Goal: Transaction & Acquisition: Purchase product/service

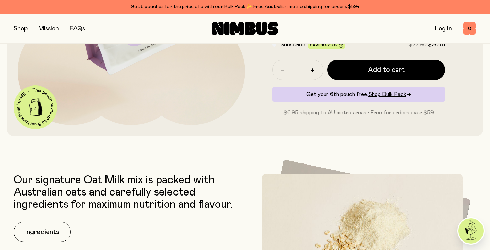
scroll to position [199, 0]
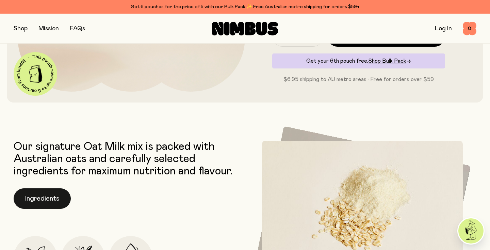
click at [55, 203] on button "Ingredients" at bounding box center [42, 198] width 57 height 20
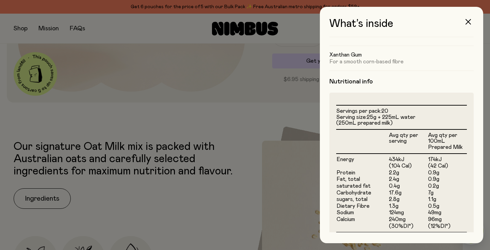
scroll to position [121, 0]
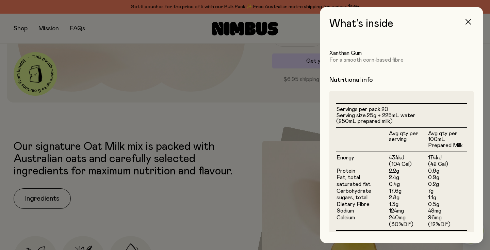
click at [467, 22] on icon "button" at bounding box center [468, 21] width 5 height 5
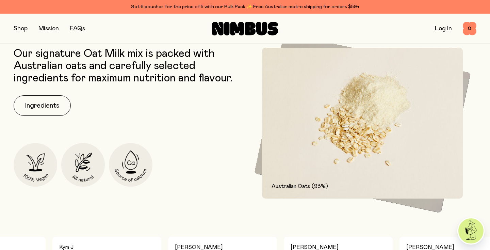
scroll to position [259, 0]
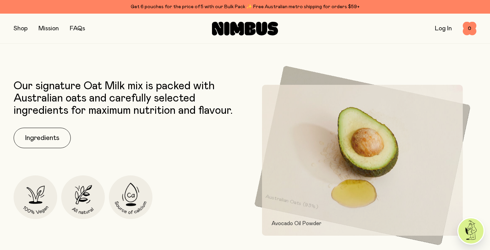
click at [78, 28] on link "FAQs" at bounding box center [77, 29] width 15 height 6
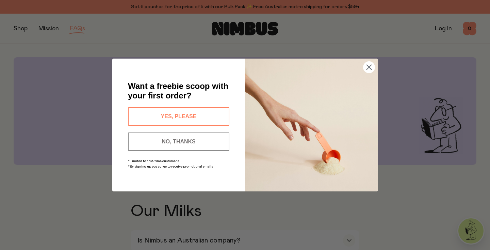
click at [213, 116] on button "YES, PLEASE" at bounding box center [178, 116] width 101 height 18
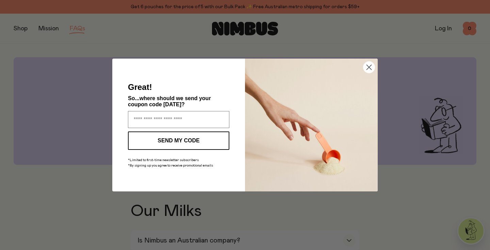
click at [369, 70] on circle "Close dialog" at bounding box center [369, 67] width 11 height 11
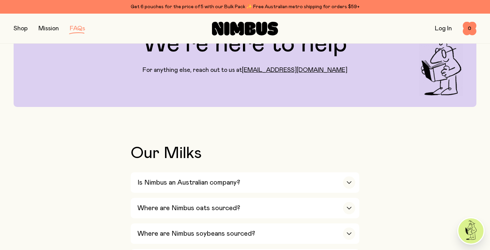
scroll to position [62, 0]
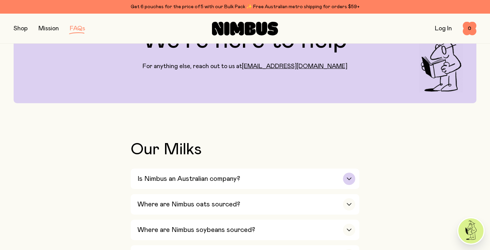
click at [221, 178] on h3 "Is Nimbus an Australian company?" at bounding box center [189, 179] width 103 height 8
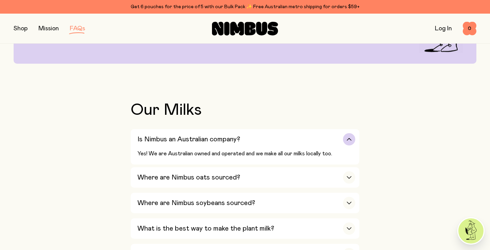
scroll to position [116, 0]
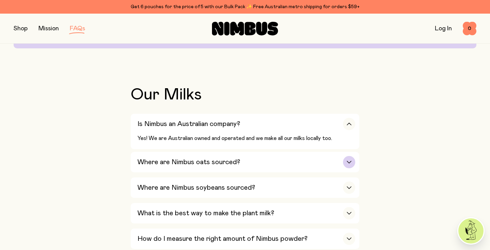
click at [249, 158] on div "Where are Nimbus oats sourced?" at bounding box center [247, 162] width 218 height 20
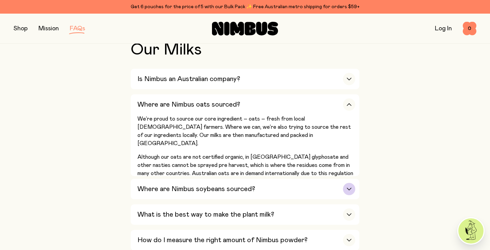
scroll to position [162, 0]
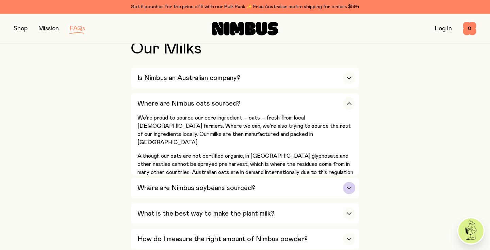
click at [283, 187] on div "Where are Nimbus soybeans sourced?" at bounding box center [247, 188] width 218 height 20
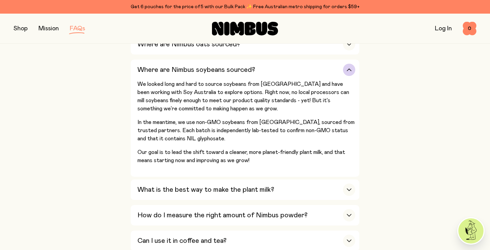
scroll to position [222, 0]
click at [320, 181] on div "What is the best way to make the plant milk?" at bounding box center [247, 189] width 218 height 20
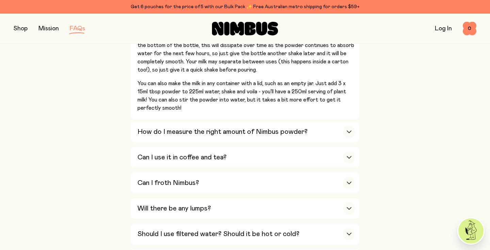
scroll to position [346, 0]
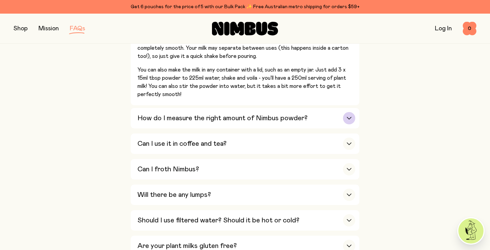
click at [301, 119] on div "How do I measure the right amount of Nimbus powder?" at bounding box center [247, 118] width 218 height 20
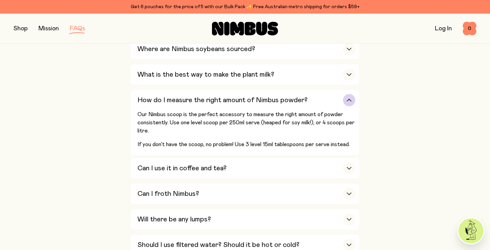
scroll to position [238, 0]
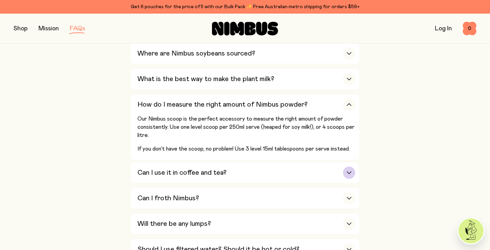
click at [267, 165] on div "Can I use it in coffee and tea?" at bounding box center [247, 172] width 218 height 20
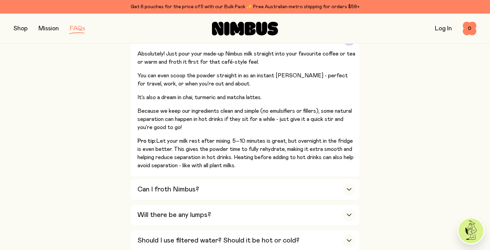
scroll to position [345, 0]
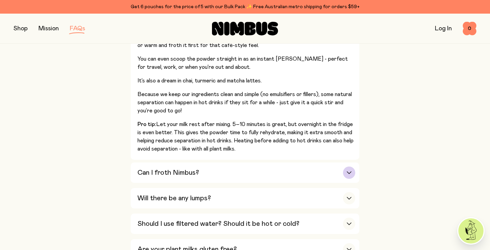
click at [253, 162] on div "Can I froth Nimbus?" at bounding box center [247, 172] width 218 height 20
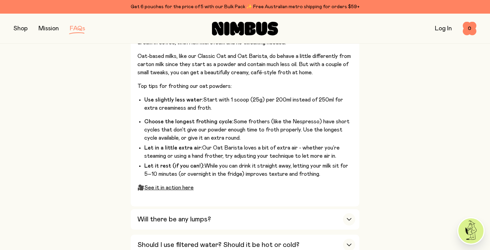
scroll to position [423, 0]
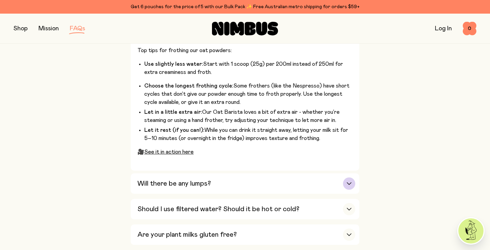
click at [200, 176] on div "Will there be any lumps?" at bounding box center [247, 183] width 218 height 20
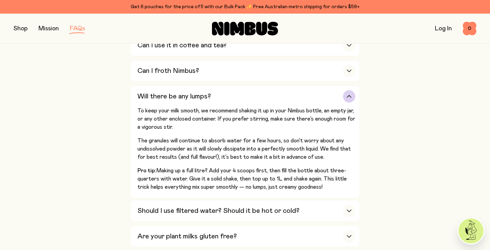
scroll to position [325, 0]
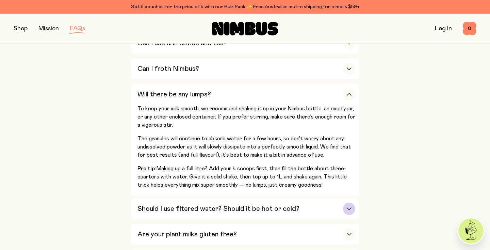
click at [265, 205] on h3 "Should I use filtered water? Should it be hot or cold?" at bounding box center [219, 209] width 162 height 8
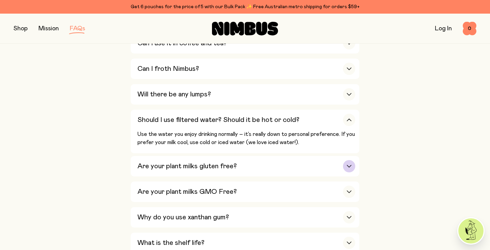
click at [314, 156] on div "Are your plant milks gluten free?" at bounding box center [247, 166] width 218 height 20
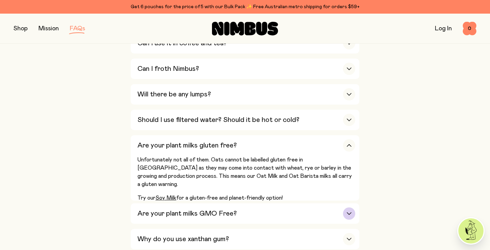
click at [311, 203] on div "Are your plant milks GMO Free?" at bounding box center [247, 213] width 218 height 20
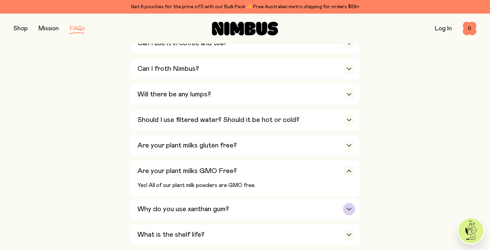
click at [328, 199] on div "Why do you use xanthan gum?" at bounding box center [247, 209] width 218 height 20
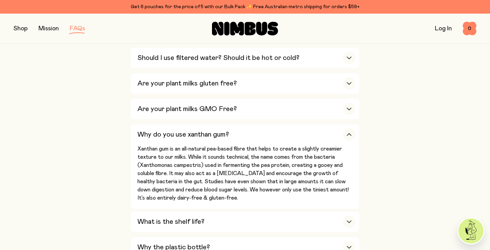
scroll to position [391, 0]
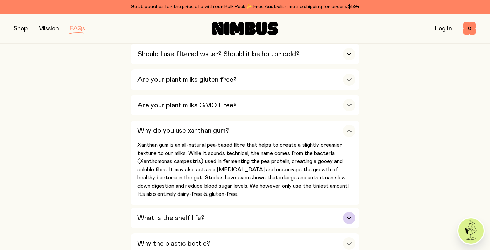
click at [329, 208] on div "What is the shelf life?" at bounding box center [247, 218] width 218 height 20
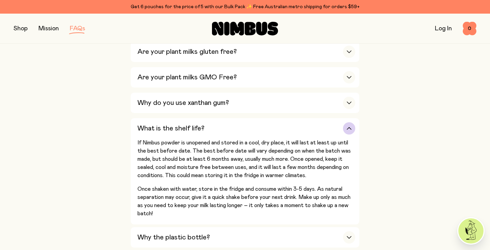
scroll to position [419, 0]
click at [316, 226] on div "Why the plastic bottle?" at bounding box center [247, 236] width 218 height 20
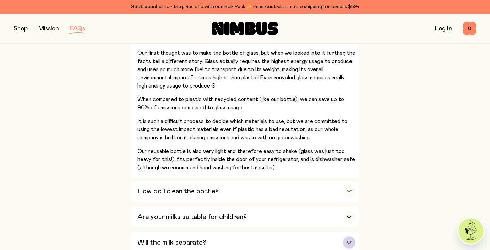
scroll to position [612, 0]
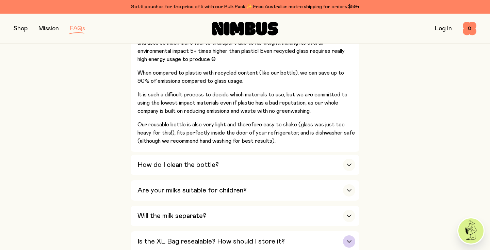
click at [255, 237] on h3 "Is the XL Bag resealable? How should I store it?" at bounding box center [211, 241] width 147 height 8
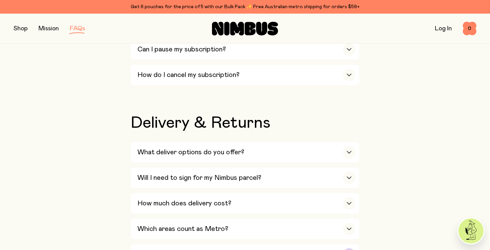
scroll to position [1014, 0]
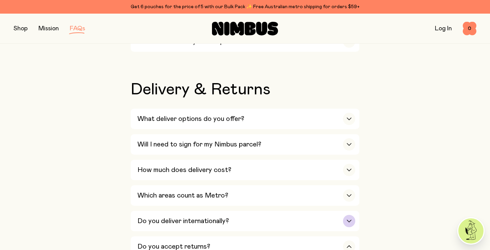
click at [243, 211] on div "Do you deliver internationally?" at bounding box center [247, 221] width 218 height 20
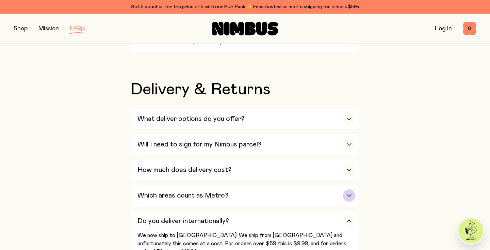
click at [247, 185] on div "Which areas count as Metro?" at bounding box center [247, 195] width 218 height 20
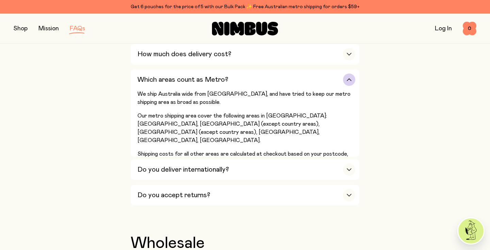
scroll to position [1172, 0]
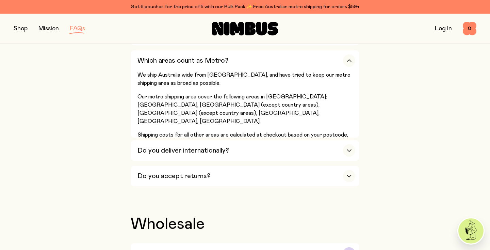
click at [211, 243] on div "Can I sell Nimbus in my store?" at bounding box center [247, 253] width 218 height 20
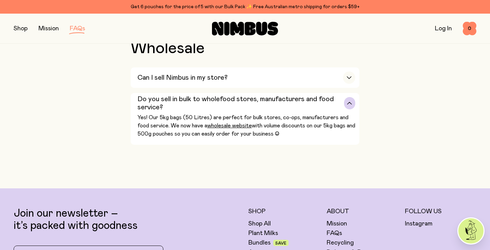
scroll to position [1349, 0]
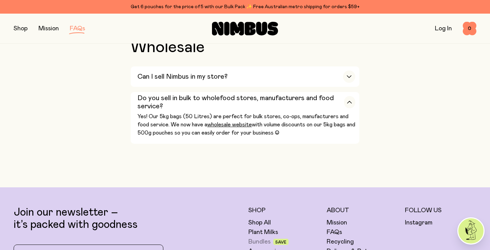
click at [262, 238] on link "Bundles" at bounding box center [260, 242] width 22 height 8
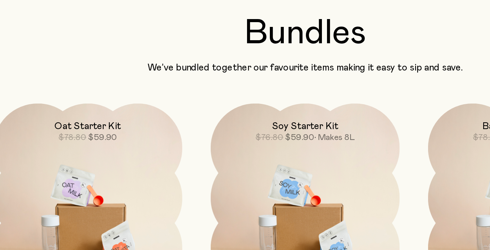
scroll to position [24, 0]
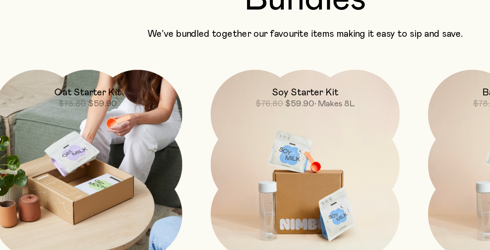
click at [107, 120] on img at bounding box center [88, 188] width 136 height 136
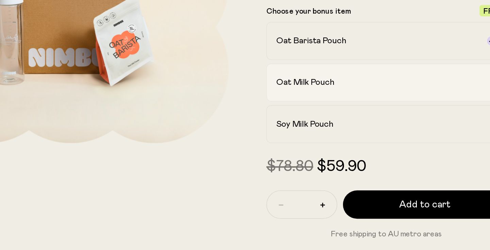
scroll to position [119, 0]
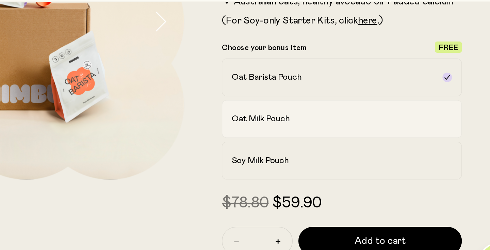
click at [280, 124] on h2 "Oat Milk Pouch" at bounding box center [301, 128] width 42 height 8
click at [272, 84] on label "Oat Barista Pouch" at bounding box center [358, 97] width 173 height 27
click at [280, 124] on div "Oat Milk Pouch" at bounding box center [353, 128] width 146 height 8
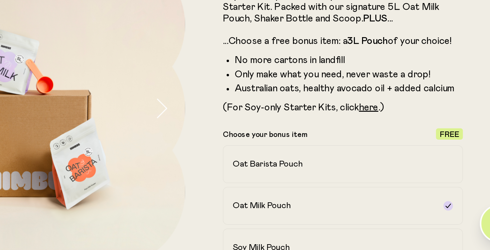
scroll to position [100, 0]
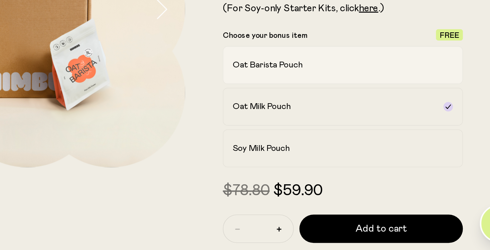
click at [280, 113] on div "Oat Barista Pouch" at bounding box center [353, 117] width 146 height 8
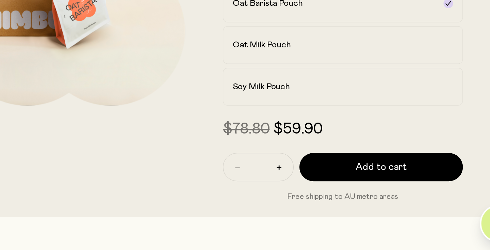
scroll to position [151, 0]
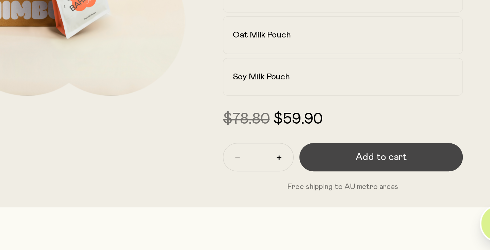
click at [368, 178] on span "Add to cart" at bounding box center [386, 183] width 37 height 10
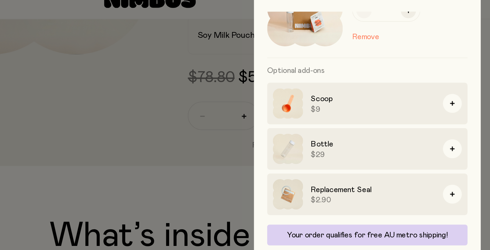
scroll to position [38, 0]
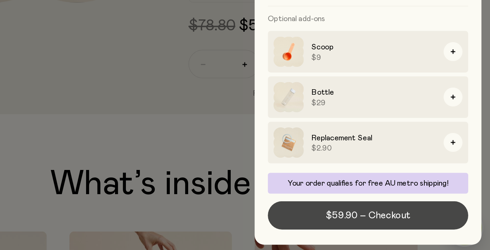
click at [372, 217] on span "$59.90 – Checkout" at bounding box center [402, 222] width 61 height 10
